Goal: Task Accomplishment & Management: Complete application form

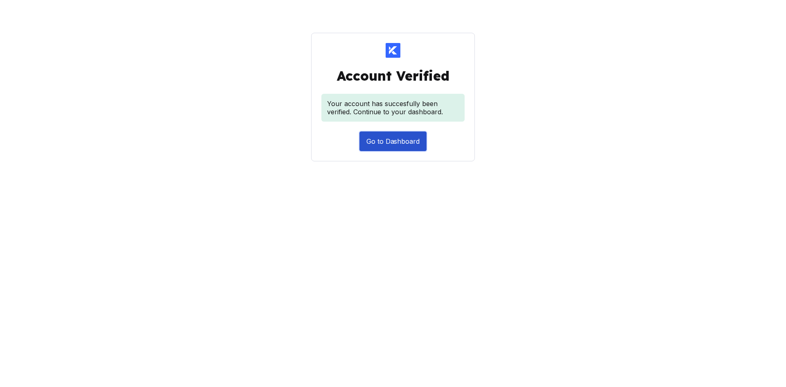
click at [407, 141] on button "Go to Dashboard" at bounding box center [392, 141] width 67 height 20
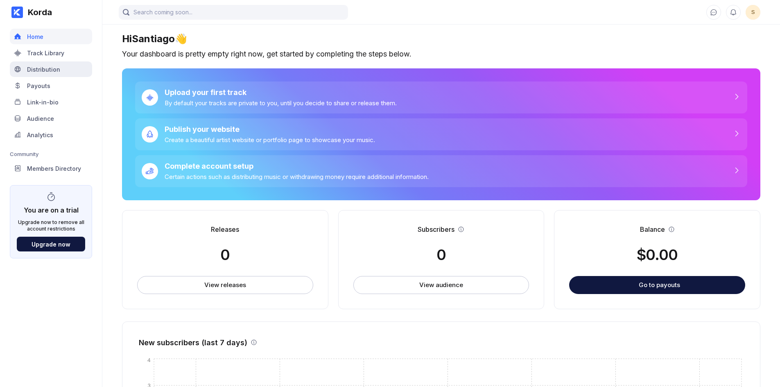
click at [41, 68] on div "Distribution" at bounding box center [43, 69] width 33 height 7
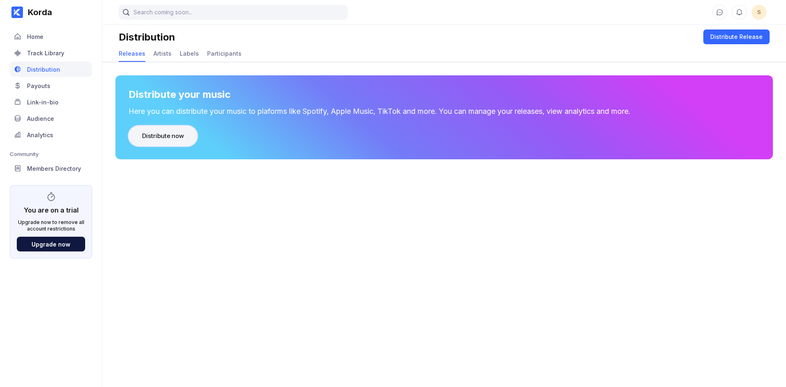
click at [164, 141] on button "Distribute now" at bounding box center [163, 136] width 69 height 20
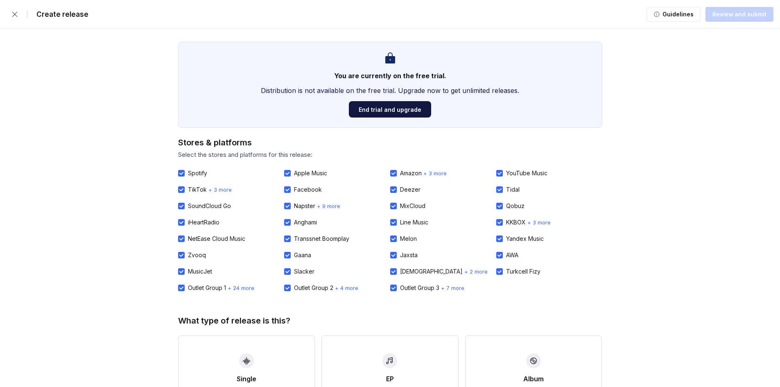
scroll to position [191, 0]
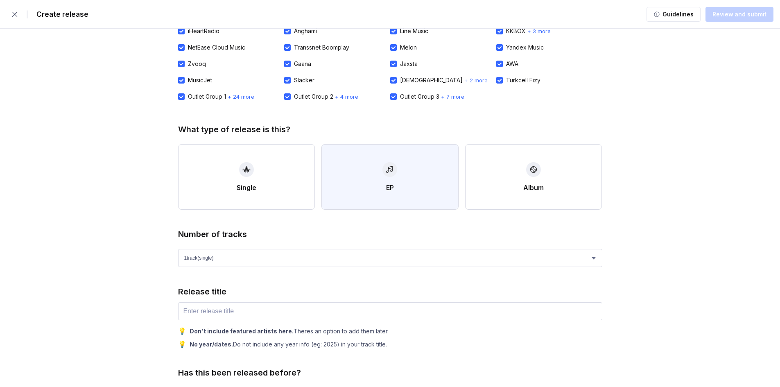
click at [392, 174] on div "button" at bounding box center [389, 169] width 15 height 15
click at [246, 258] on select "1 track (single) 2 track s 3 track s 4 track s" at bounding box center [390, 258] width 424 height 18
select select "2"
click at [178, 249] on select "1 track (single) 2 track s 3 track s 4 track s" at bounding box center [390, 258] width 424 height 18
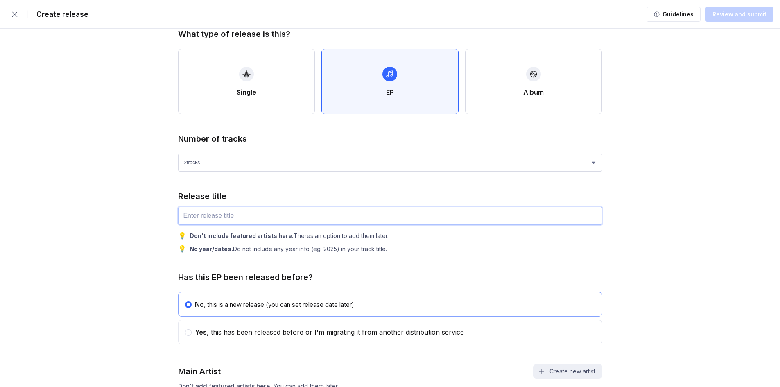
click at [257, 214] on input "text" at bounding box center [390, 216] width 424 height 18
paste input "[EMAIL_ADDRESS][DOMAIN_NAME]"
type input "[EMAIL_ADDRESS][DOMAIN_NAME]"
click at [208, 216] on input "[EMAIL_ADDRESS][DOMAIN_NAME]" at bounding box center [390, 216] width 424 height 18
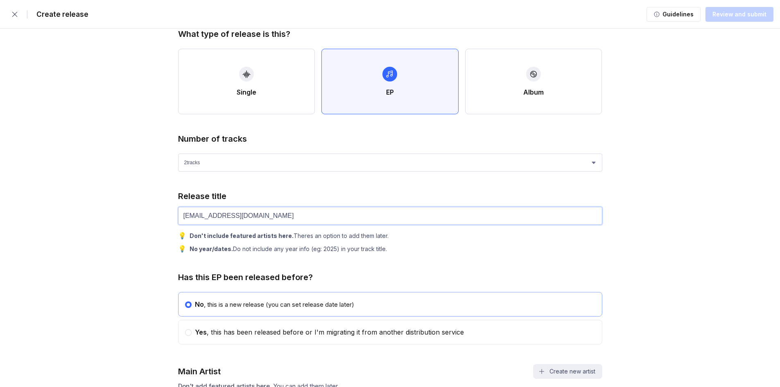
click at [208, 216] on input "[EMAIL_ADDRESS][DOMAIN_NAME]" at bounding box center [390, 216] width 424 height 18
paste input "text"
click at [199, 217] on input "text" at bounding box center [390, 216] width 424 height 18
paste input "text"
click at [233, 209] on input "text" at bounding box center [390, 216] width 424 height 18
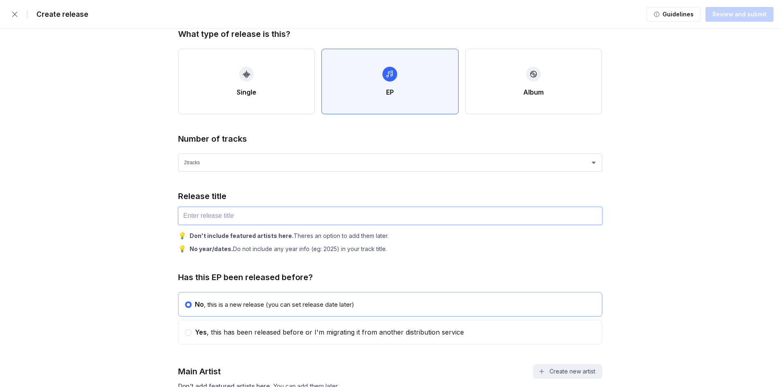
paste input "Ven Que Quiero Hacerte Feliz"
type input "Ven Que Quiero Hacerte Feliz"
click at [372, 202] on div "Release title Ven Que Quiero Hacerte Feliz 💡 Don't include featured artists her…" at bounding box center [390, 221] width 424 height 61
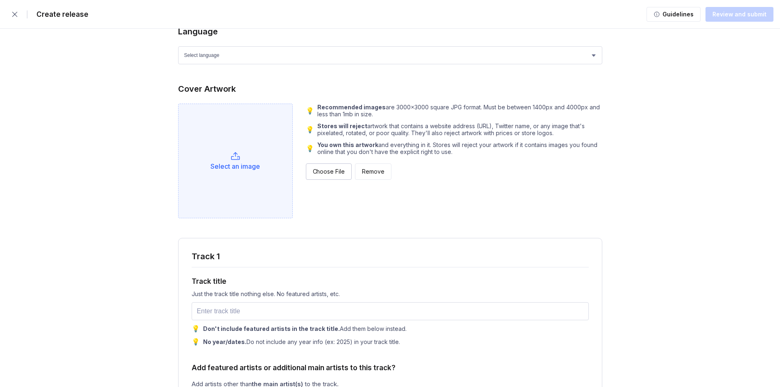
scroll to position [764, 0]
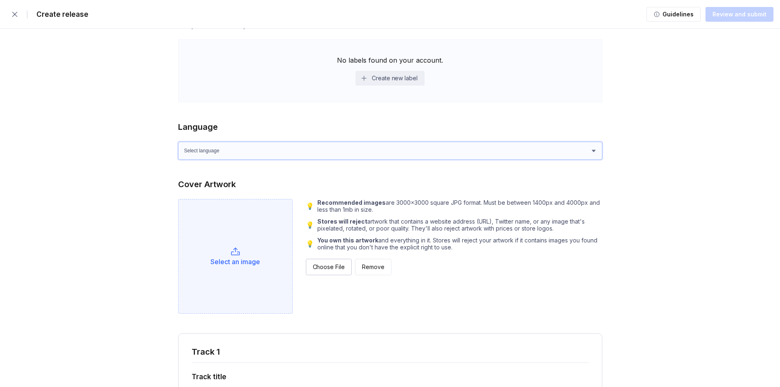
click at [275, 153] on select "Select language Afrikaans Akan Albanian Amharic Arabic Armenian Assamese Azerba…" at bounding box center [390, 151] width 424 height 18
select select "es"
click at [178, 142] on select "Select language Afrikaans Akan Albanian Amharic Arabic Armenian Assamese Azerba…" at bounding box center [390, 151] width 424 height 18
click at [244, 260] on div "Select an image" at bounding box center [235, 261] width 50 height 8
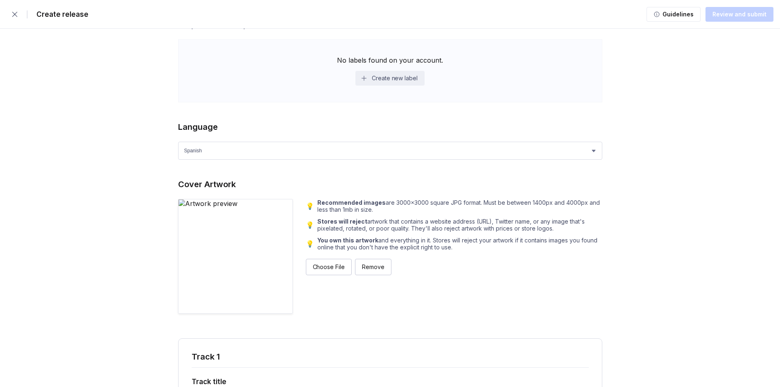
scroll to position [955, 0]
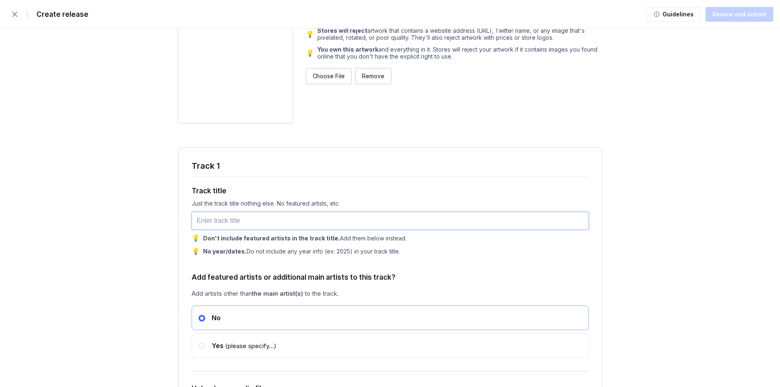
click at [263, 221] on input "text" at bounding box center [390, 221] width 397 height 18
paste input "Ven Que Quiero Hacerte Feliz"
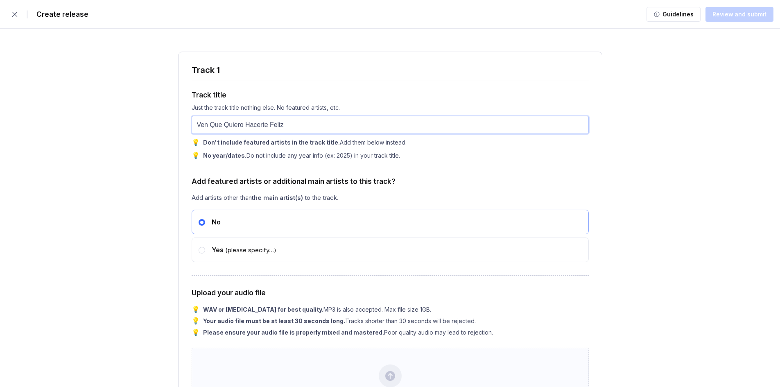
scroll to position [1241, 0]
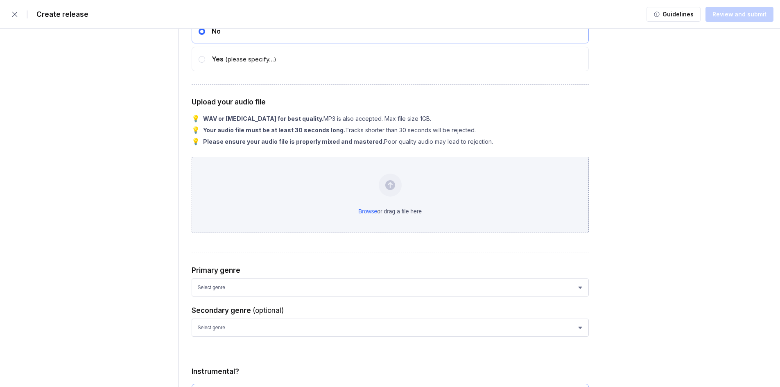
type input "Ven Que Quiero Hacerte Feliz"
click at [375, 200] on div "Browse or drag a file here" at bounding box center [390, 195] width 397 height 76
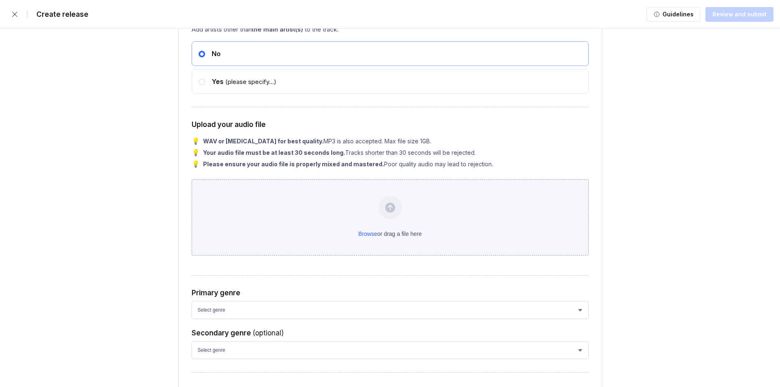
scroll to position [2101, 0]
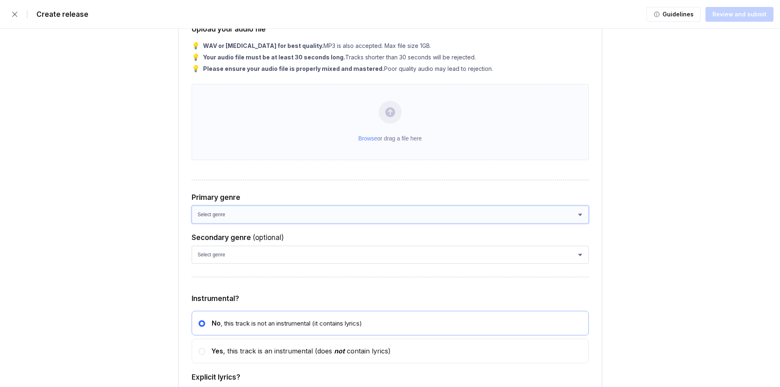
click at [241, 221] on select "Select genre African Afro-Beat Afro-Pop Afro-Soul Alternative Alternative Rock …" at bounding box center [390, 214] width 397 height 18
select select "9fb8e9e8-53a3-4041-aab1-1e63ff091898"
click at [192, 210] on select "Select genre African Afro-Beat Afro-Pop Afro-Soul Alternative Alternative Rock …" at bounding box center [390, 214] width 397 height 18
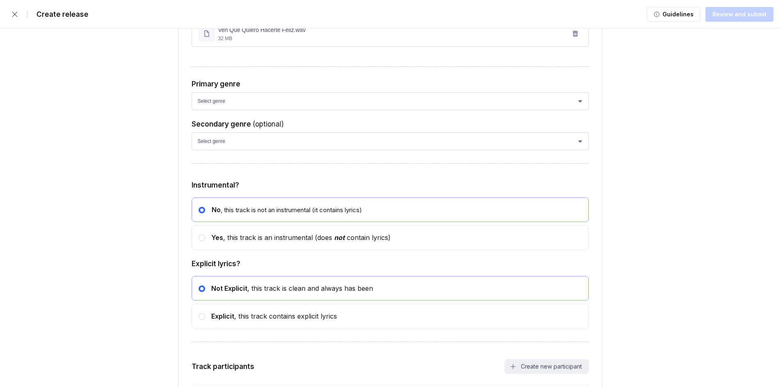
scroll to position [1285, 0]
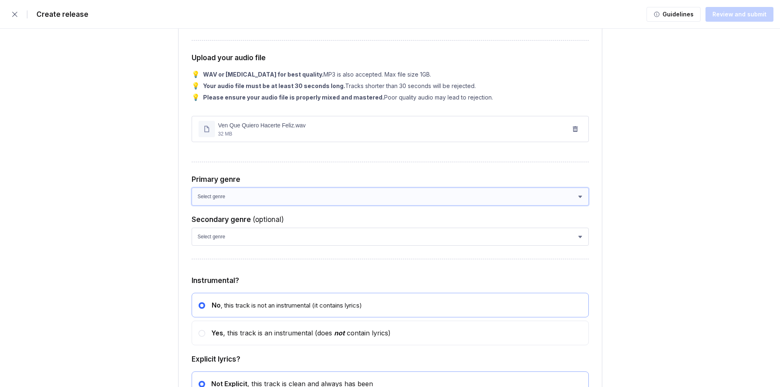
click at [265, 196] on select "Select genre African Afro-Beat Afro-Pop Afro-Soul Alternative Alternative Rock …" at bounding box center [390, 196] width 397 height 18
select select "9fb8e9e8-53a3-4041-aab1-1e63ff091898"
click at [192, 190] on select "Select genre African Afro-Beat Afro-Pop Afro-Soul Alternative Alternative Rock …" at bounding box center [390, 196] width 397 height 18
click at [129, 206] on form "| Create release Guidelines Review and submit You are currently on the free tri…" at bounding box center [390, 86] width 780 height 2742
click at [208, 131] on icon at bounding box center [206, 129] width 7 height 7
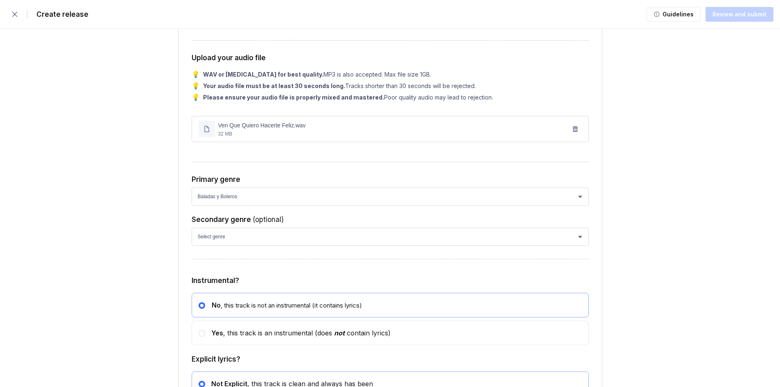
click at [237, 130] on p "Ven Que Quiero Hacerte Feliz.wav" at bounding box center [262, 125] width 88 height 10
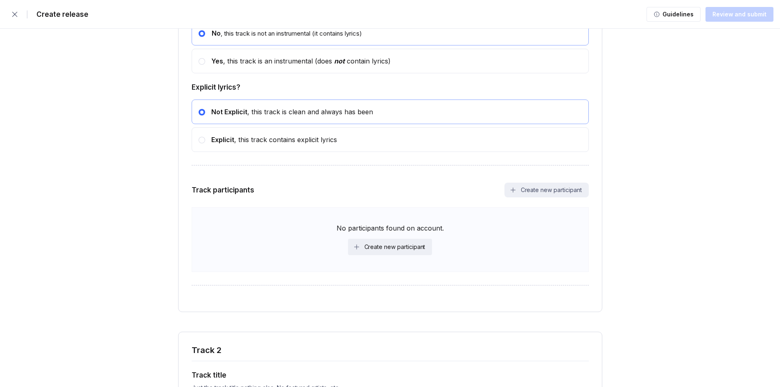
scroll to position [1606, 0]
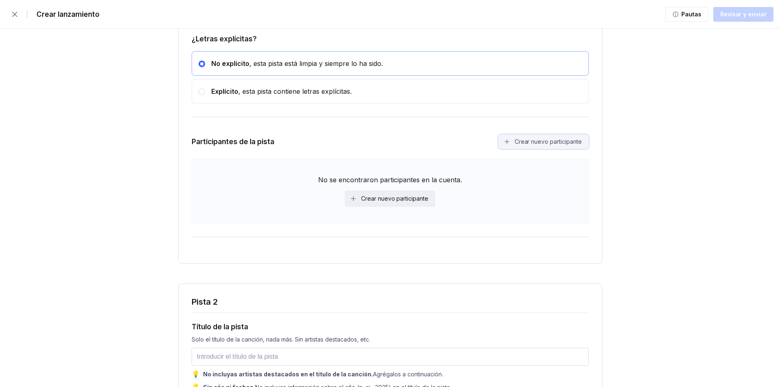
click at [530, 145] on font "Crear nuevo participante" at bounding box center [547, 141] width 67 height 7
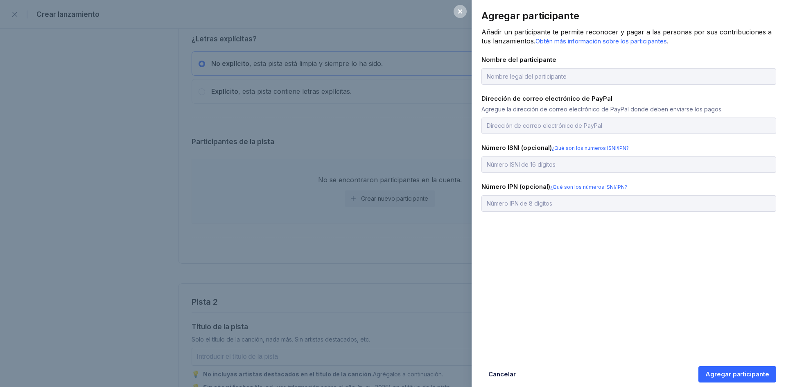
click at [394, 111] on div "Agregar participante Añadir un participante te permite reconocer y pagar a las …" at bounding box center [393, 193] width 786 height 387
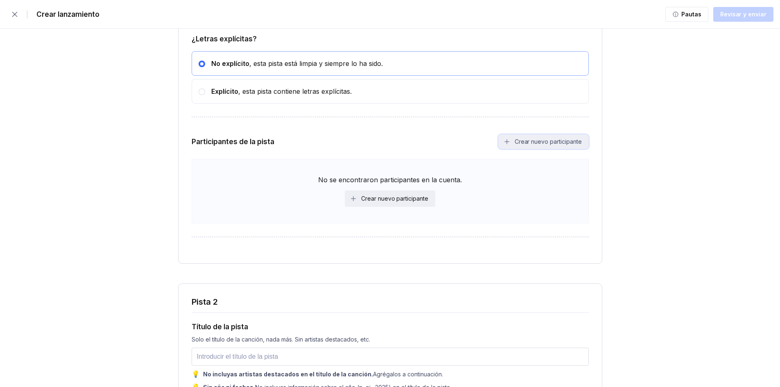
scroll to position [1701, 0]
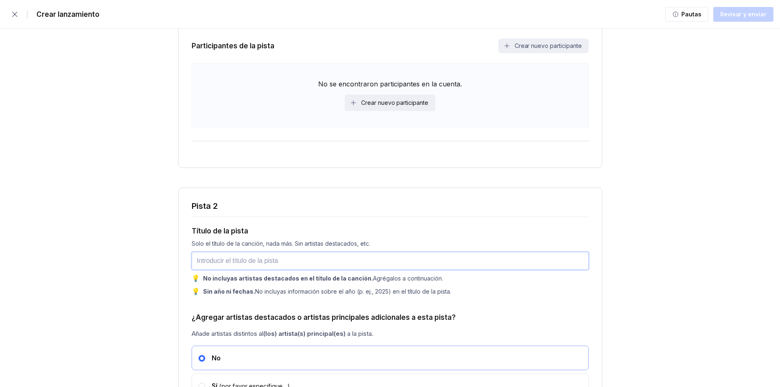
click at [289, 260] on input "text" at bounding box center [390, 261] width 397 height 18
click at [246, 266] on input "text" at bounding box center [390, 261] width 397 height 18
paste input "El Rosal Y La Tierra"
type input "El Rosal Y La Tierra"
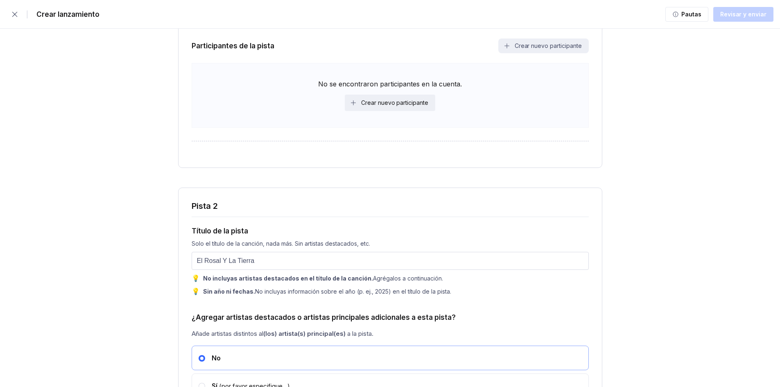
click at [322, 211] on div "Pista 2" at bounding box center [390, 206] width 397 height 10
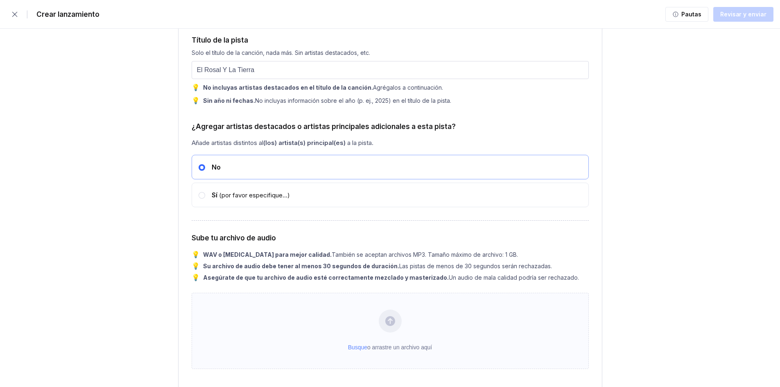
scroll to position [1988, 0]
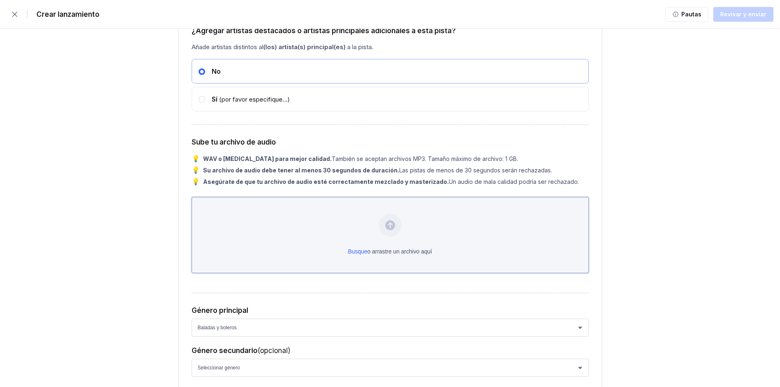
click at [363, 255] on div "Busque o arrastre un archivo aquí" at bounding box center [390, 235] width 397 height 76
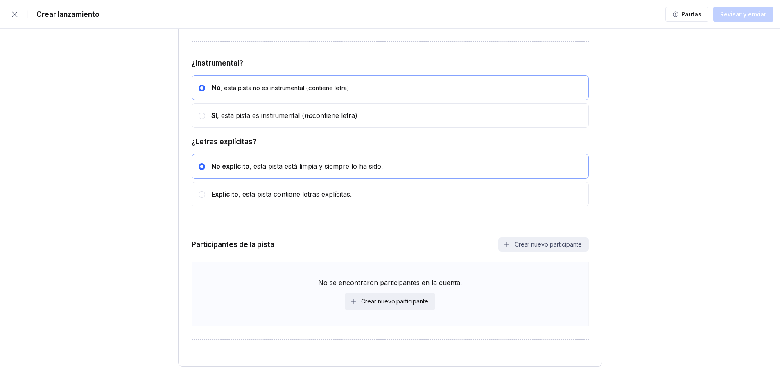
scroll to position [2313, 0]
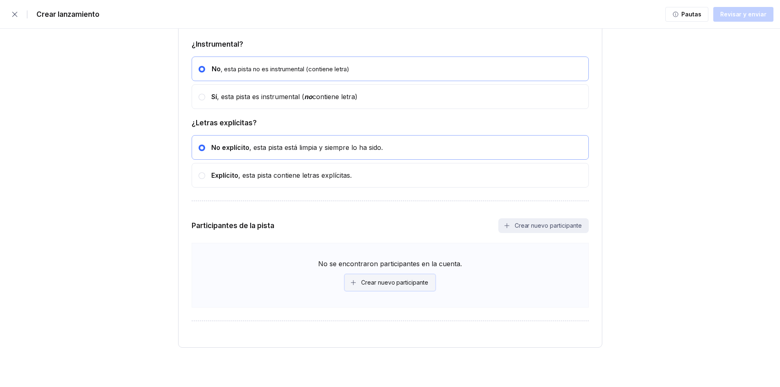
click at [401, 284] on font "Crear nuevo participante" at bounding box center [394, 282] width 67 height 7
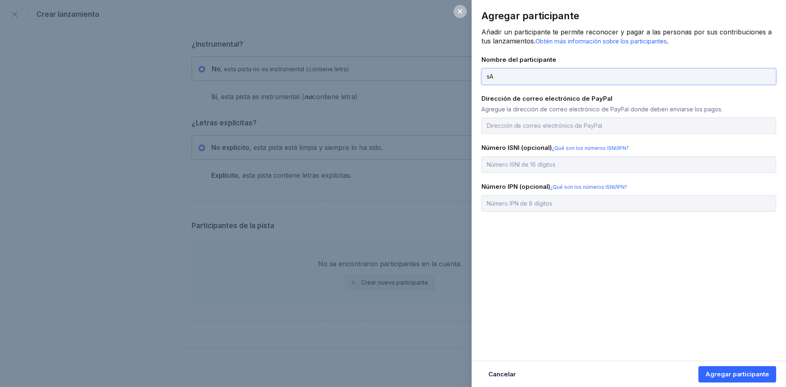
type input "s"
type input "[PERSON_NAME]"
click at [555, 123] on input "email" at bounding box center [628, 125] width 295 height 16
type input "[EMAIL_ADDRESS][DOMAIN_NAME]"
click at [729, 374] on font "Agregar participante" at bounding box center [737, 374] width 64 height 8
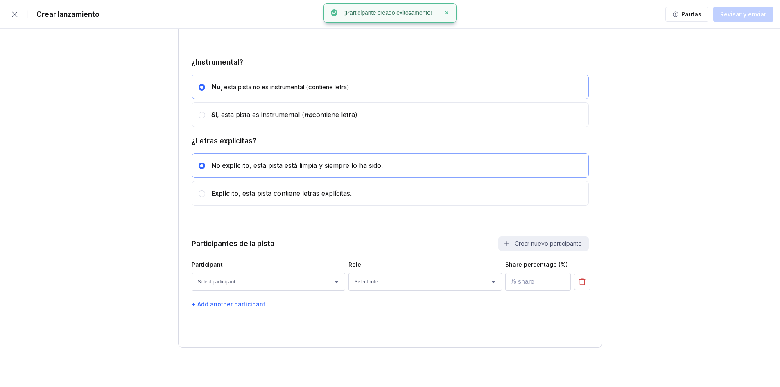
scroll to position [2291, 0]
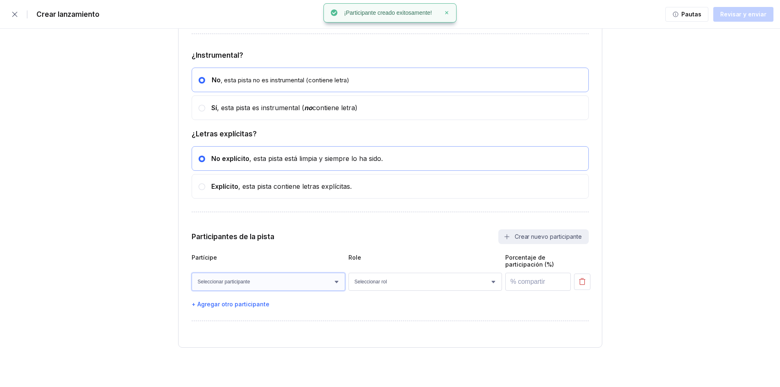
click at [308, 284] on select "Seleccionar participante [PERSON_NAME]" at bounding box center [268, 282] width 153 height 18
select select "c0ac653c-4a46-4e0b-8972-121a8fa2fc5d"
click at [192, 273] on select "Seleccionar participante [PERSON_NAME]" at bounding box center [268, 282] width 153 height 18
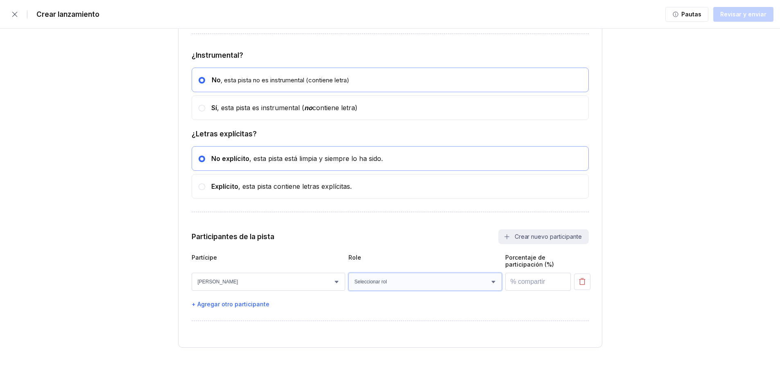
click at [383, 284] on select "Seleccionar rol Actor [US_STATE] Arreglista Obra de arte Autor (Letra) Bajo Cor…" at bounding box center [424, 282] width 153 height 18
select select "e5847aea-9e13-49de-8767-fca5ac0efbb7"
click at [348, 273] on select "Seleccionar rol Actor [US_STATE] Arreglista Obra de arte Autor (Letra) Bajo Cor…" at bounding box center [424, 282] width 153 height 18
click at [543, 277] on input "number" at bounding box center [537, 282] width 65 height 18
type input "100"
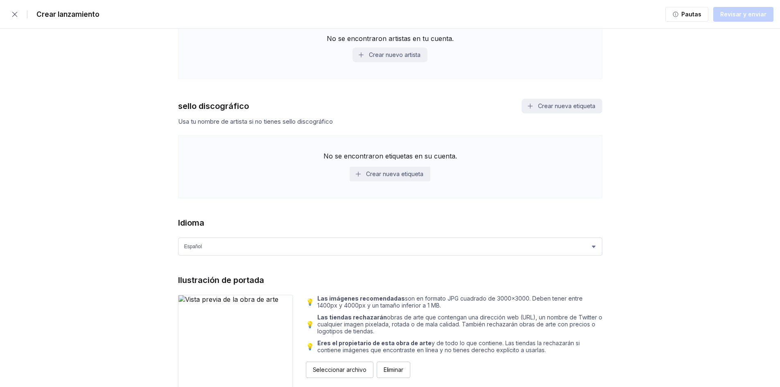
scroll to position [859, 0]
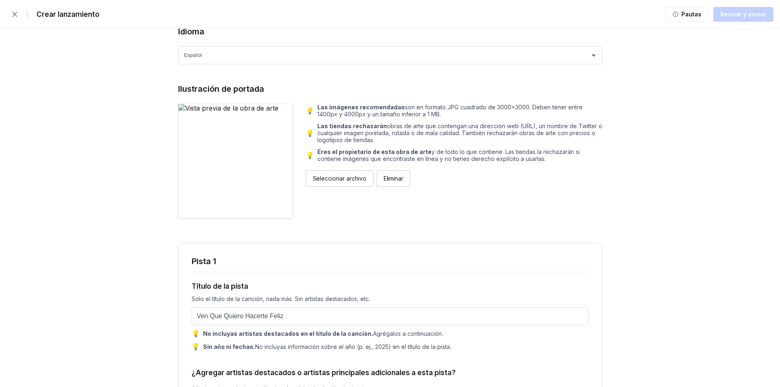
click at [341, 177] on font "Seleccionar archivo" at bounding box center [340, 178] width 54 height 7
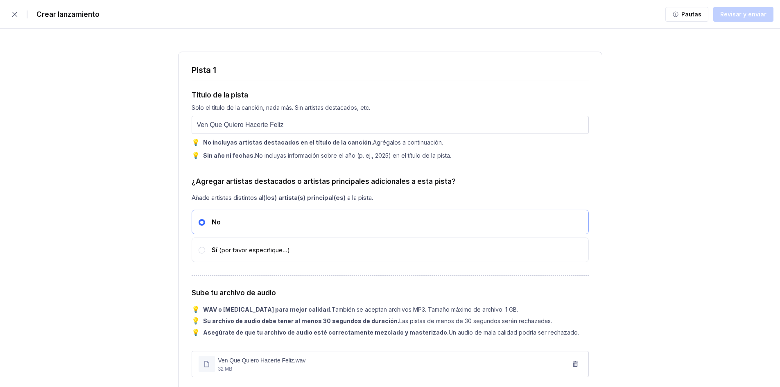
scroll to position [1146, 0]
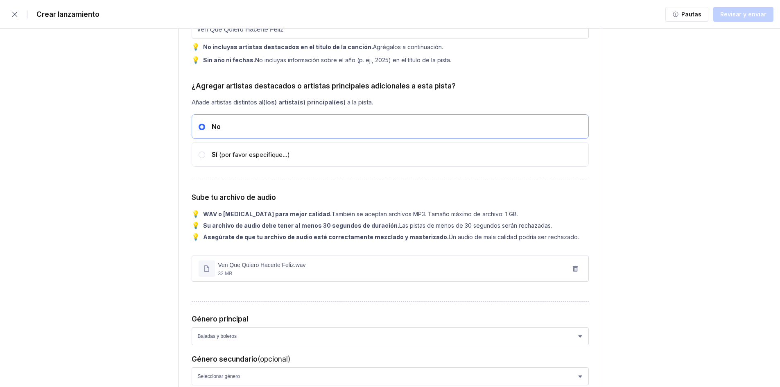
click at [295, 129] on div "No" at bounding box center [390, 126] width 397 height 25
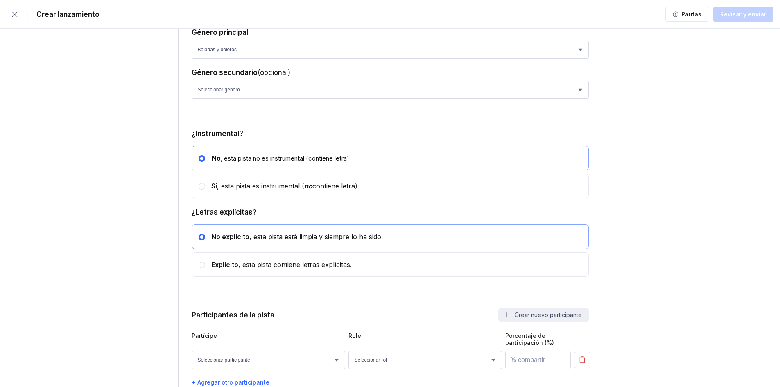
scroll to position [1624, 0]
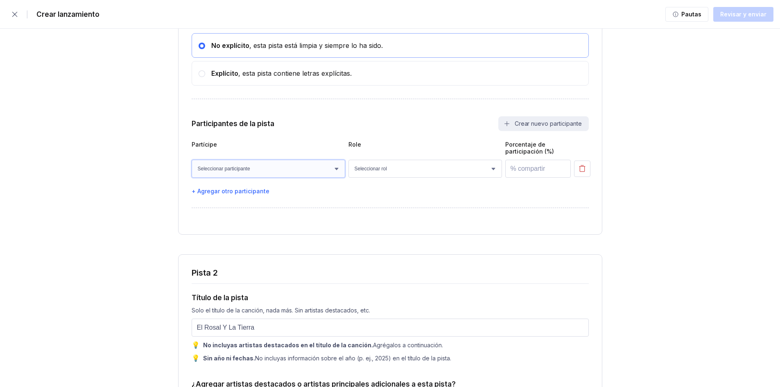
click at [323, 171] on select "Seleccionar participante [PERSON_NAME]" at bounding box center [268, 169] width 153 height 18
select select "c0ac653c-4a46-4e0b-8972-121a8fa2fc5d"
click at [192, 162] on select "Seleccionar participante [PERSON_NAME]" at bounding box center [268, 169] width 153 height 18
click at [379, 169] on select "Seleccionar rol Actor [US_STATE] Arreglista Obra de arte Autor (Letra) Bajo Cor…" at bounding box center [424, 169] width 153 height 18
select select "e5847aea-9e13-49de-8767-fca5ac0efbb7"
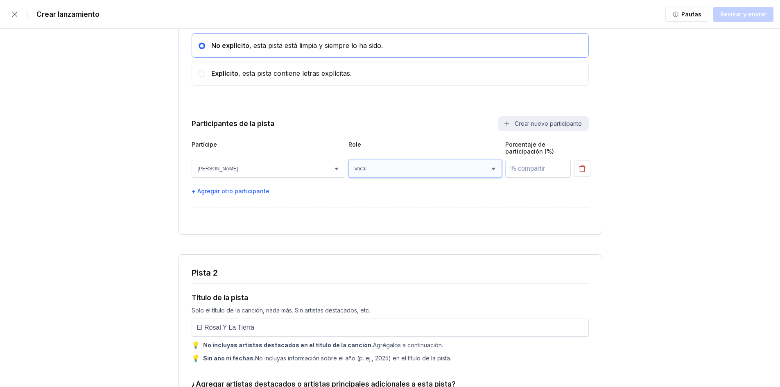
click at [348, 162] on select "Seleccionar rol Actor [US_STATE] Arreglista Obra de arte Autor (Letra) Bajo Cor…" at bounding box center [424, 169] width 153 height 18
click at [531, 171] on input "number" at bounding box center [537, 169] width 65 height 18
type input "100"
click at [748, 15] on div "Pautas Revisar y enviar" at bounding box center [719, 14] width 108 height 16
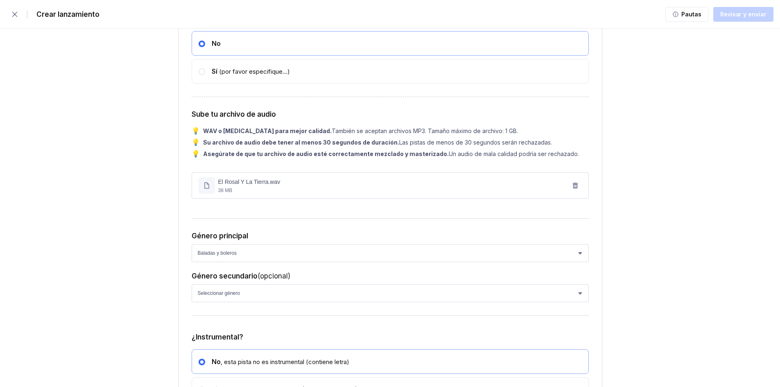
scroll to position [2291, 0]
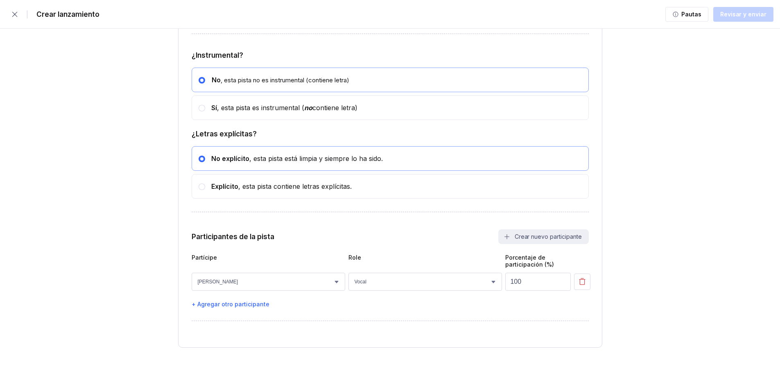
drag, startPoint x: 222, startPoint y: 159, endPoint x: 231, endPoint y: 129, distance: 31.7
click at [222, 159] on font "No explícito" at bounding box center [230, 158] width 38 height 8
click at [250, 88] on div "No , esta pista no es instrumental (contiene letra)" at bounding box center [390, 80] width 397 height 25
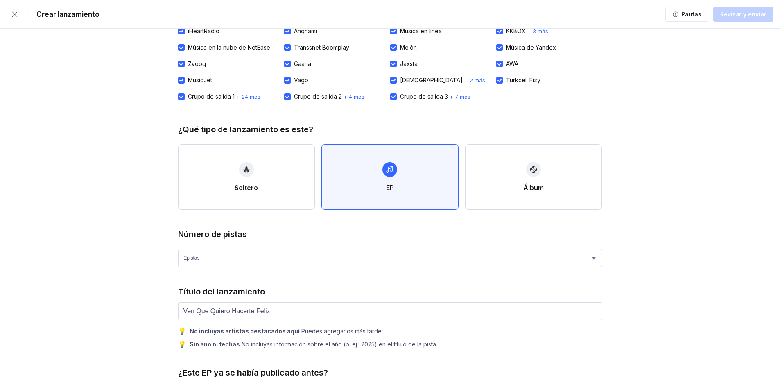
scroll to position [286, 0]
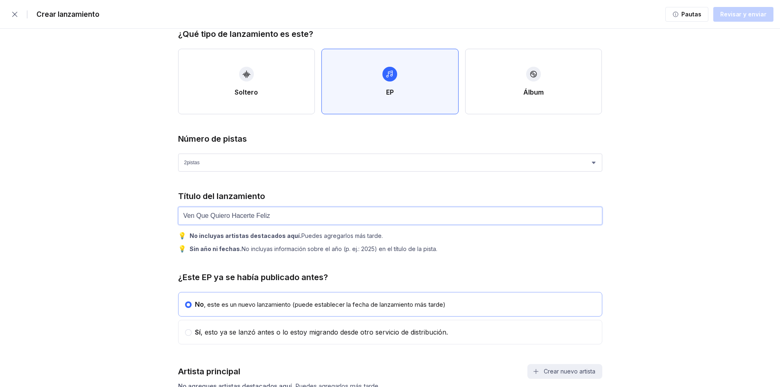
click at [344, 216] on input "Ven Que Quiero Hacerte Feliz" at bounding box center [390, 216] width 424 height 18
click at [282, 218] on input "Ven Que Quiero Hacerte Feliz" at bounding box center [390, 216] width 424 height 18
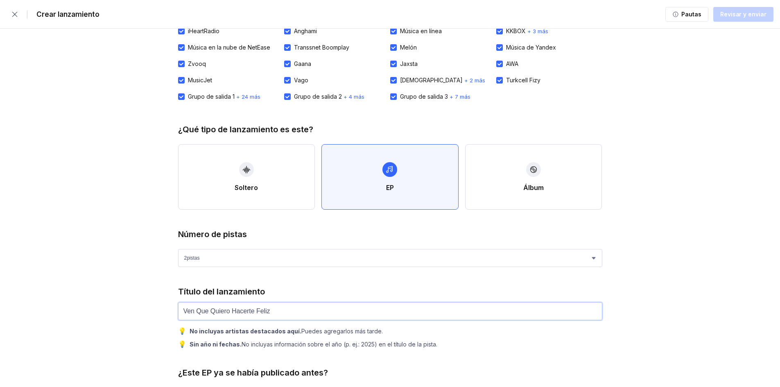
scroll to position [0, 0]
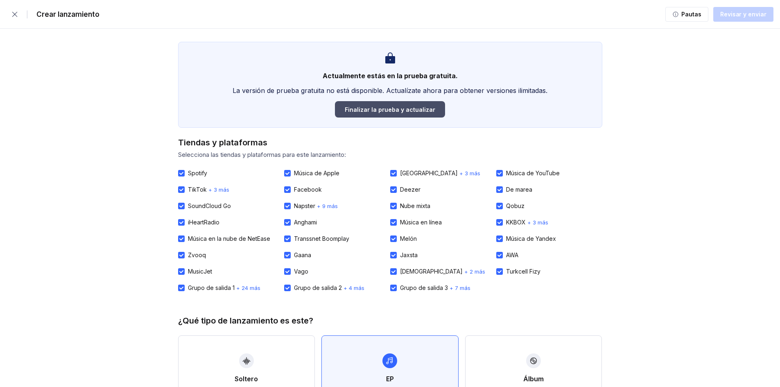
click at [422, 111] on font "Finalizar la prueba y actualizar" at bounding box center [390, 109] width 90 height 7
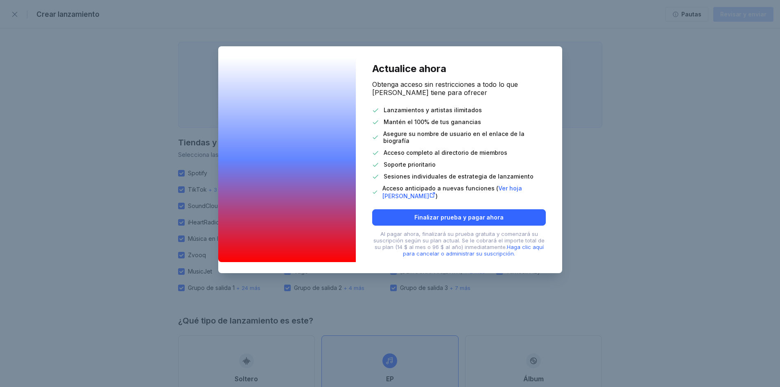
click at [590, 211] on div "Actualice ahora Obtenga acceso sin restricciones a todo lo que [PERSON_NAME] ti…" at bounding box center [390, 193] width 780 height 387
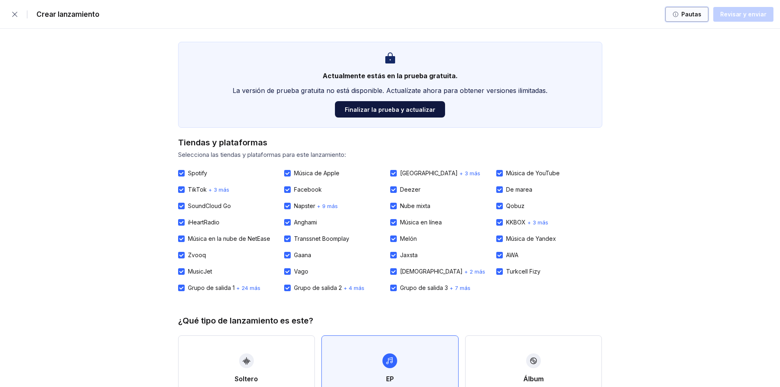
click at [684, 17] on div "Pautas" at bounding box center [690, 14] width 23 height 8
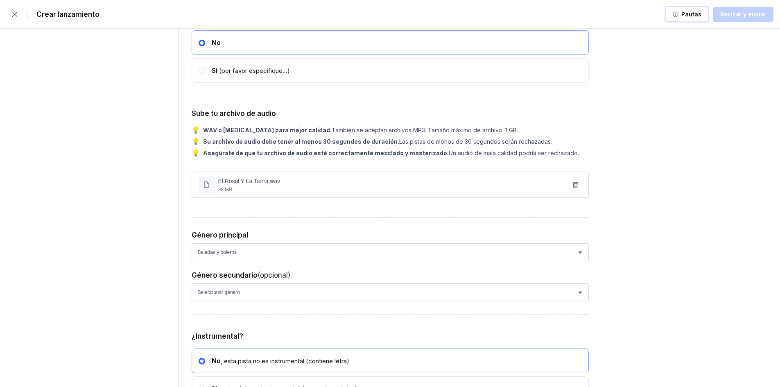
scroll to position [2291, 0]
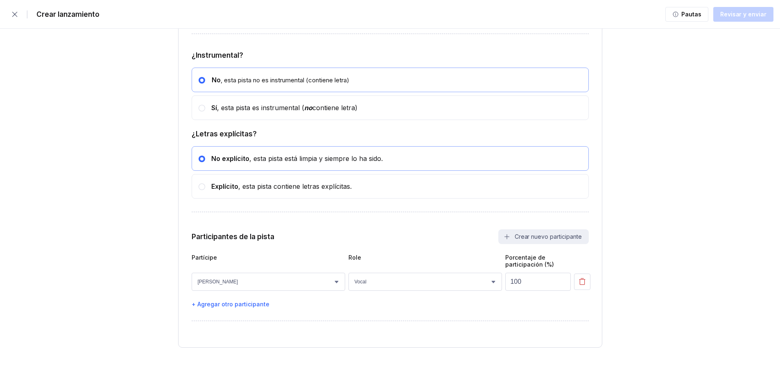
click at [729, 15] on div "Pautas Revisar y enviar" at bounding box center [719, 14] width 108 height 16
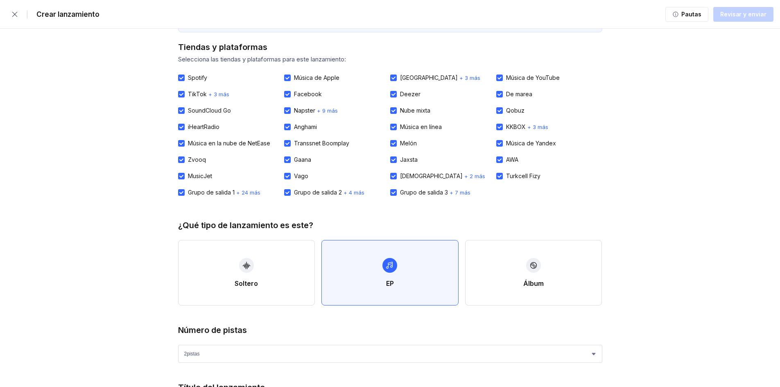
scroll to position [286, 0]
